Goal: Find specific page/section

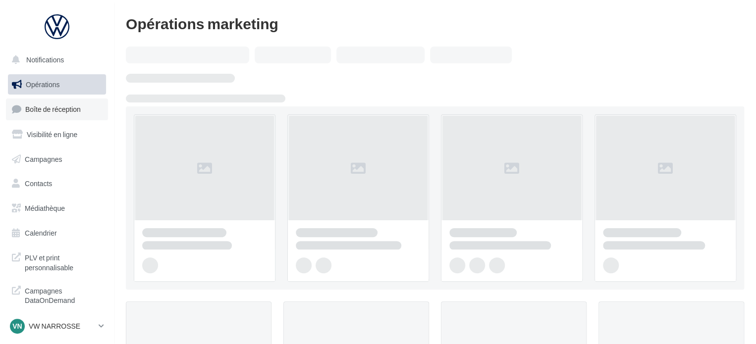
click at [46, 109] on span "Boîte de réception" at bounding box center [52, 109] width 55 height 8
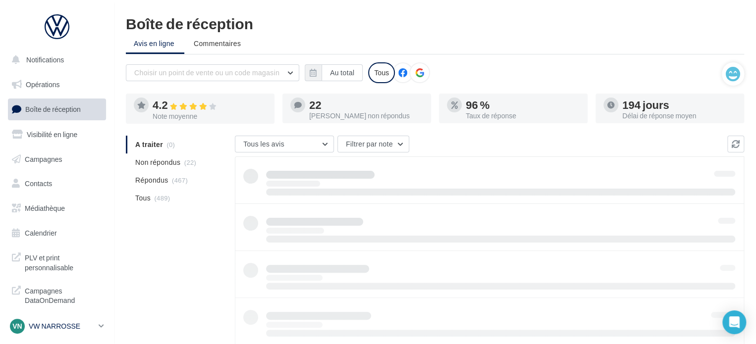
click at [80, 323] on p "VW NARROSSE" at bounding box center [62, 327] width 66 height 10
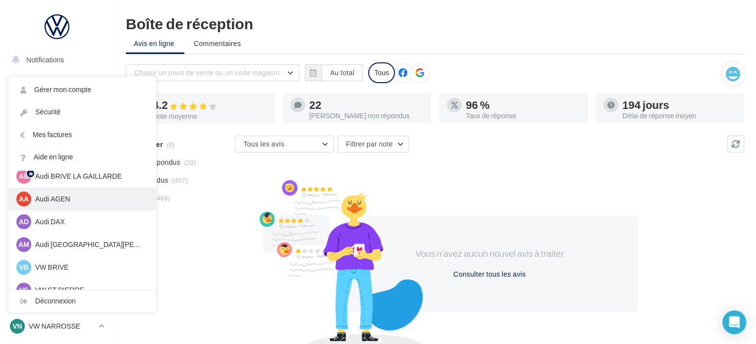
scroll to position [68, 0]
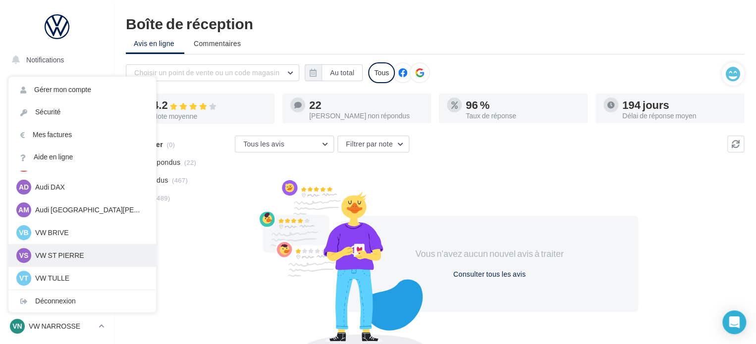
click at [81, 257] on p "VW ST PIERRE" at bounding box center [89, 256] width 109 height 10
